Goal: Information Seeking & Learning: Learn about a topic

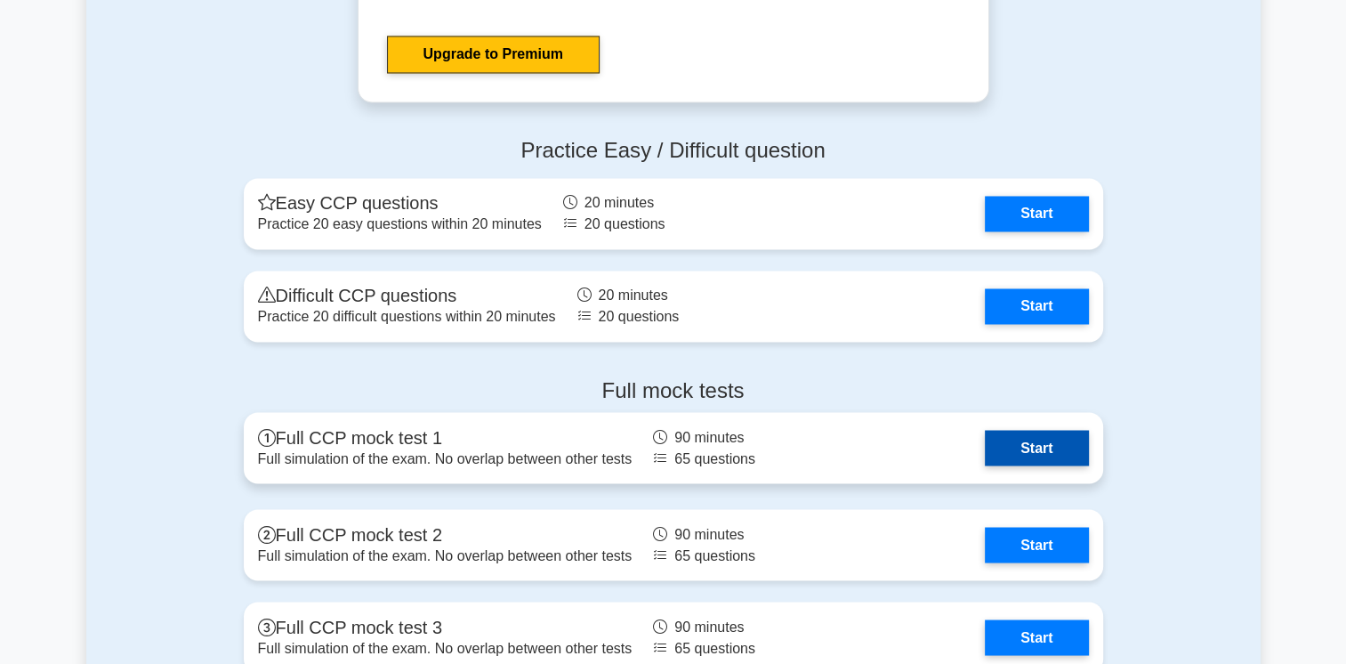
scroll to position [3203, 0]
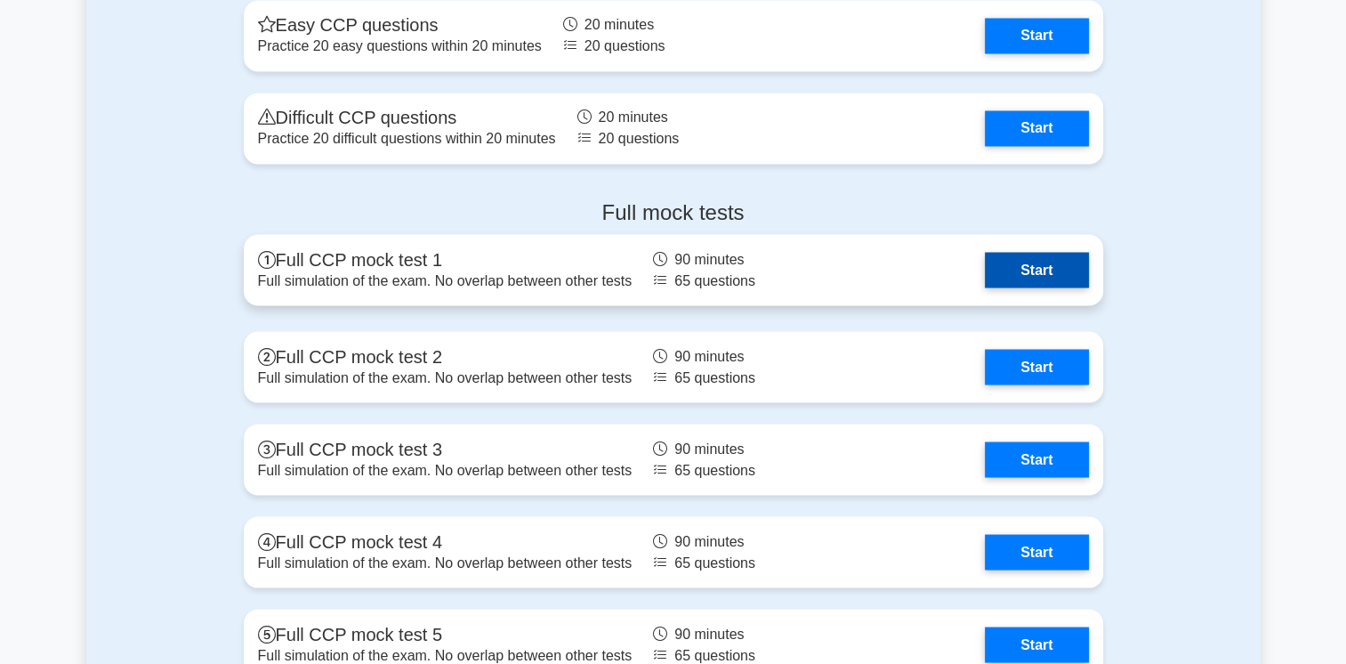
click at [1014, 275] on link "Start" at bounding box center [1036, 270] width 103 height 36
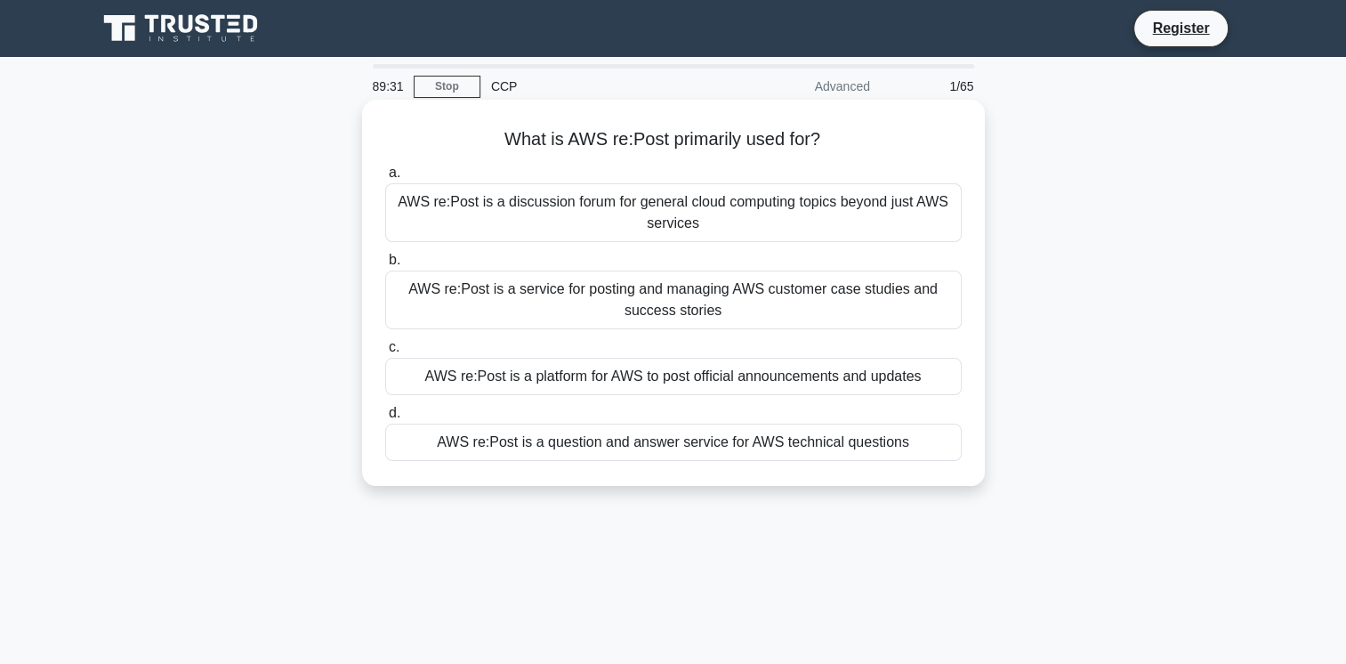
click at [605, 442] on div "AWS re:Post is a question and answer service for AWS technical questions" at bounding box center [673, 442] width 577 height 37
click at [385, 419] on input "d. AWS re:Post is a question and answer service for AWS technical questions" at bounding box center [385, 413] width 0 height 12
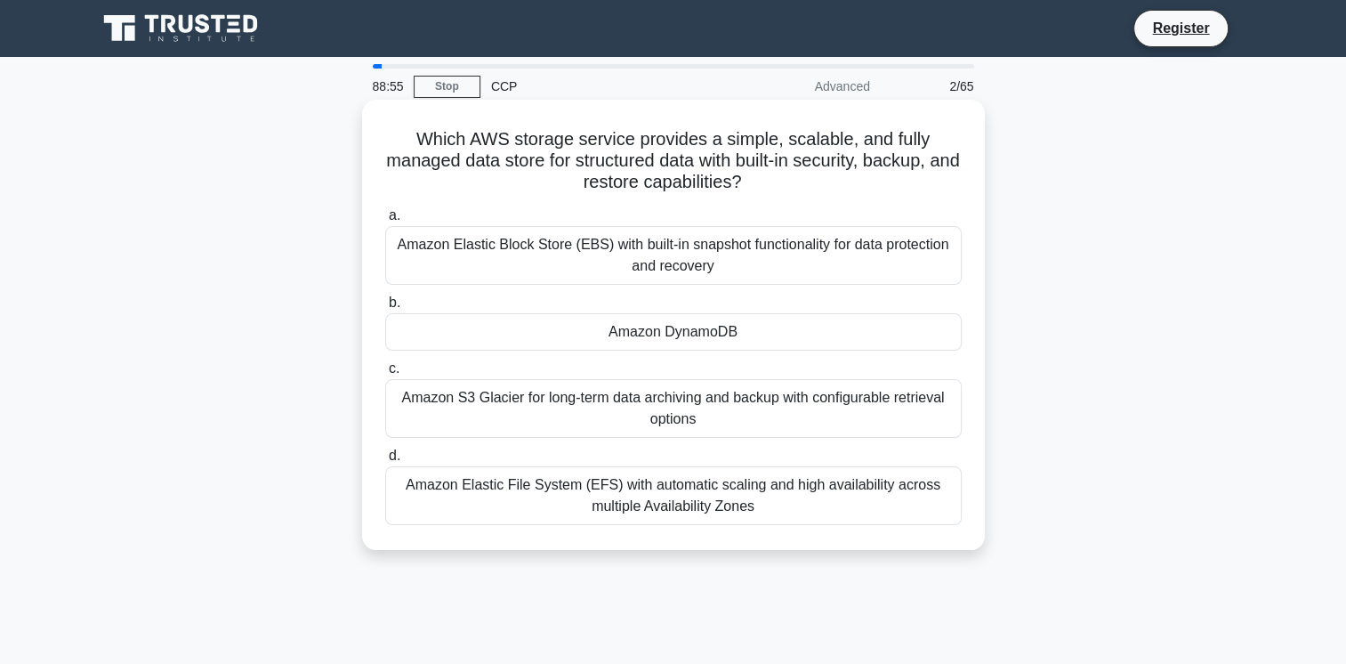
click at [655, 408] on div "Amazon S3 Glacier for long-term data archiving and backup with configurable ret…" at bounding box center [673, 408] width 577 height 59
click at [385, 375] on input "c. Amazon S3 Glacier for long-term data archiving and backup with configurable …" at bounding box center [385, 369] width 0 height 12
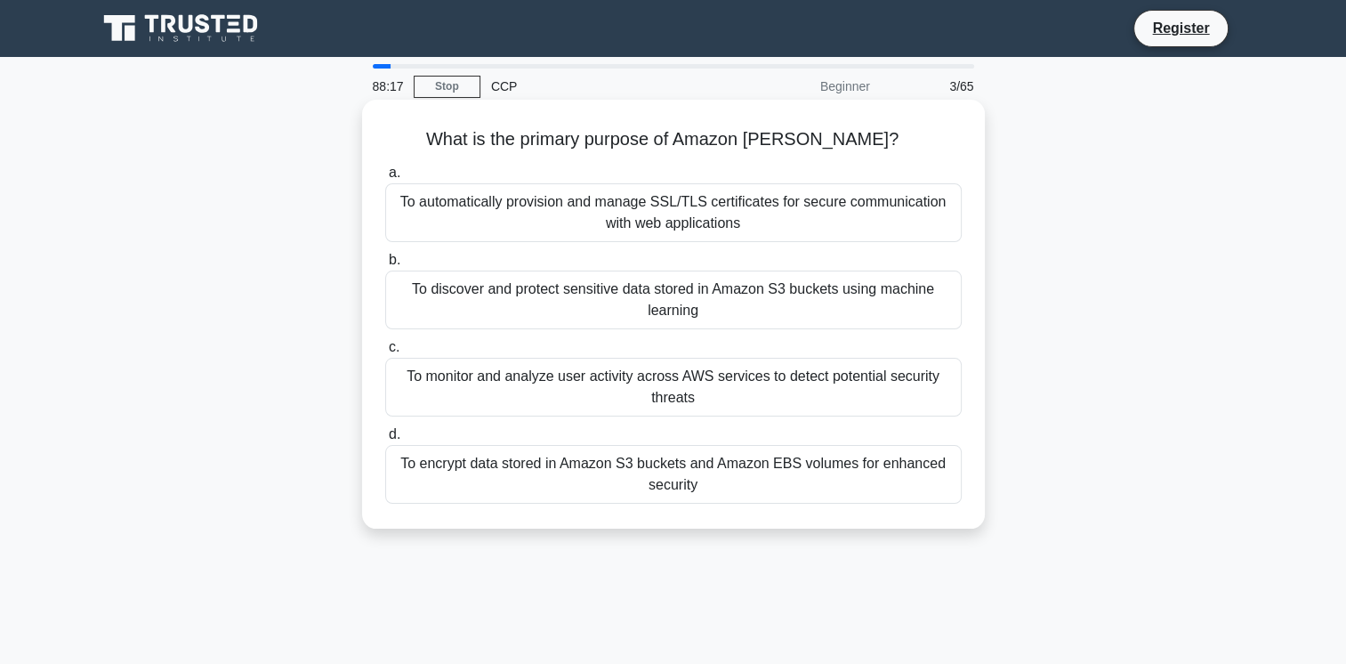
click at [689, 304] on div "To discover and protect sensitive data stored in Amazon S3 buckets using machin…" at bounding box center [673, 299] width 577 height 59
click at [385, 266] on input "b. To discover and protect sensitive data stored in Amazon S3 buckets using mac…" at bounding box center [385, 260] width 0 height 12
